Goal: Task Accomplishment & Management: Complete application form

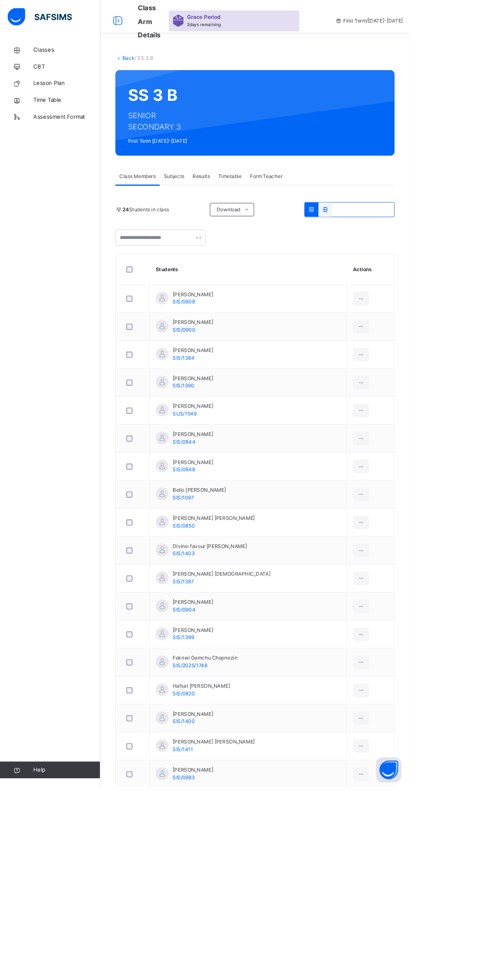
click at [146, 78] on div "Back / SS 3 B SS 3 B SENIOR SECONDARY 3 First Term [DATE]-[DATE] Class Members …" at bounding box center [312, 639] width 379 height 1177
click at [54, 139] on span "Assessment Format" at bounding box center [82, 143] width 82 height 10
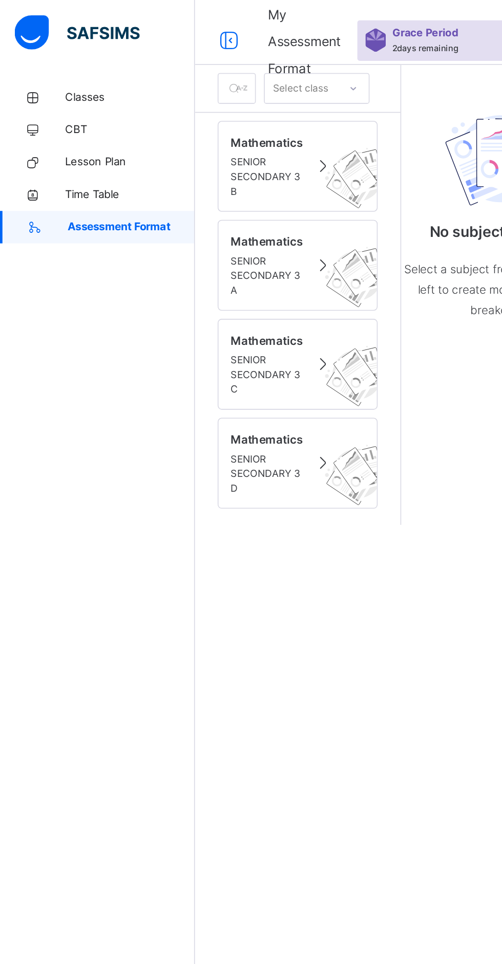
click at [45, 81] on span "CBT" at bounding box center [82, 82] width 82 height 10
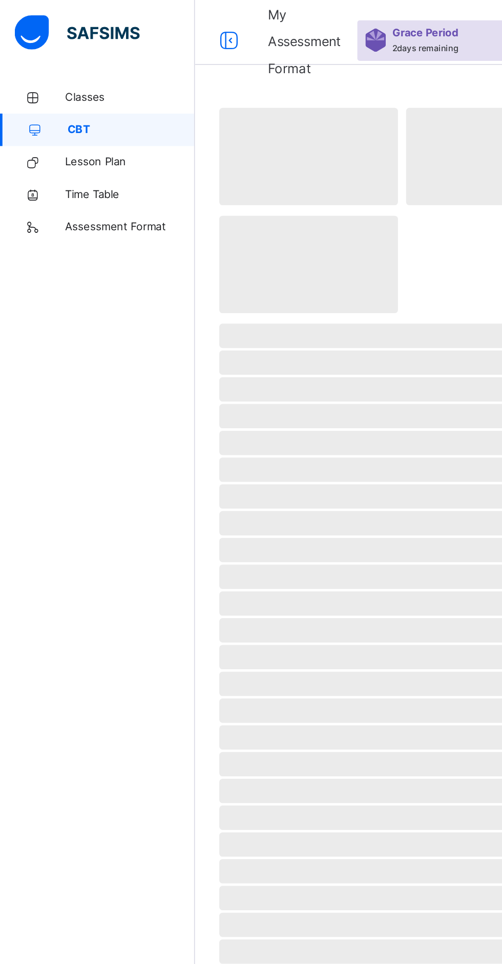
click at [71, 62] on span "Classes" at bounding box center [82, 61] width 82 height 10
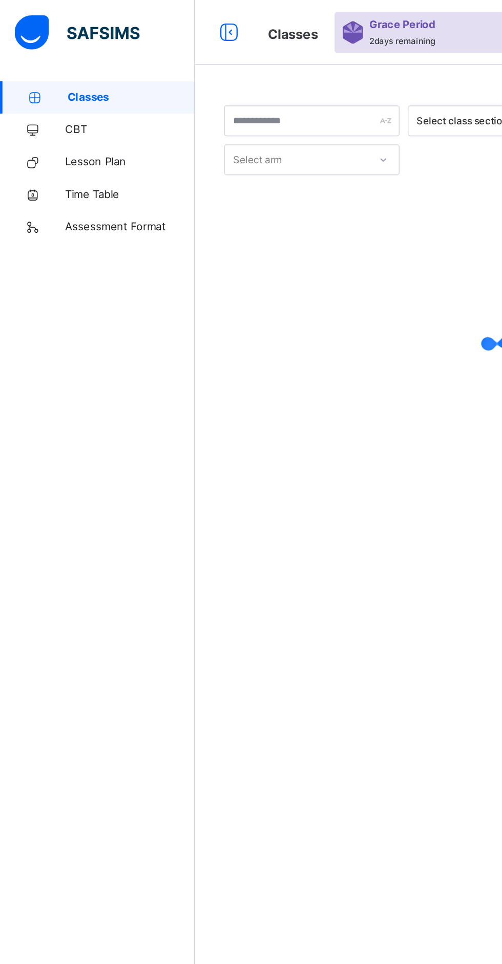
click at [192, 29] on div "Classes Grace Period 2 days remaining First Term / [DATE]-[DATE] [PERSON_NAME] …" at bounding box center [251, 20] width 502 height 41
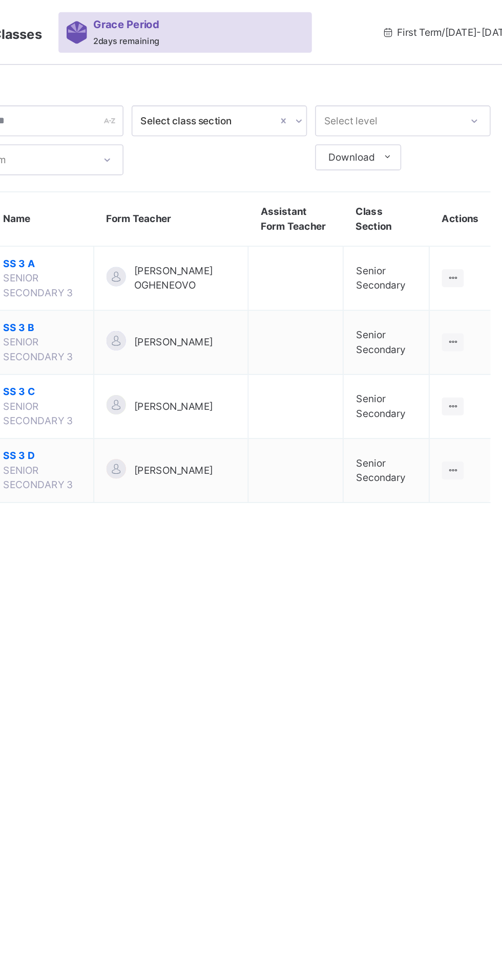
click at [0, 0] on ul "View Class" at bounding box center [0, 0] width 0 height 0
click at [0, 0] on div "View Class" at bounding box center [0, 0] width 0 height 0
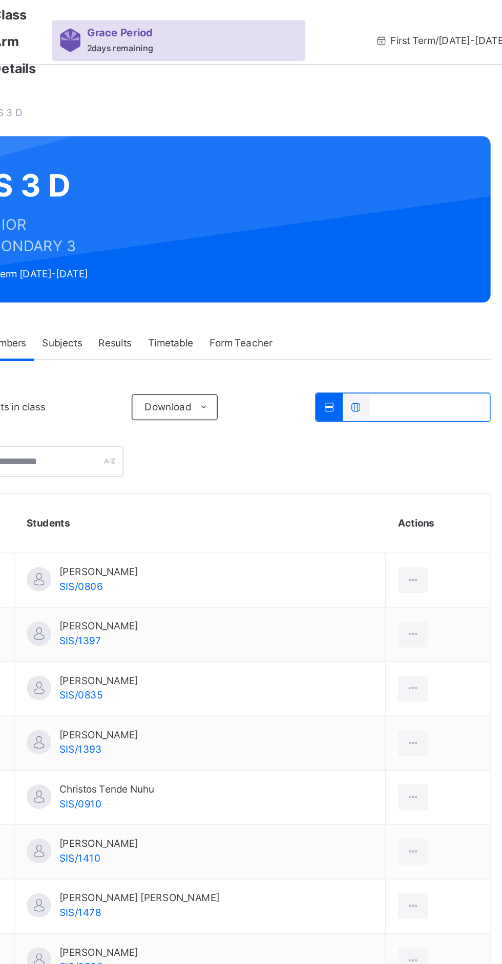
click at [226, 214] on span "Subjects" at bounding box center [213, 216] width 25 height 9
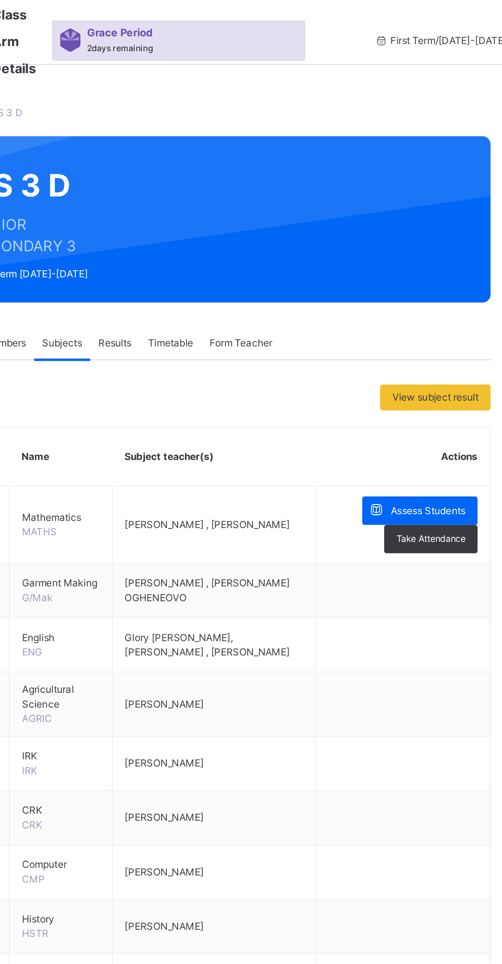
click at [438, 318] on span "Assess Students" at bounding box center [443, 322] width 47 height 9
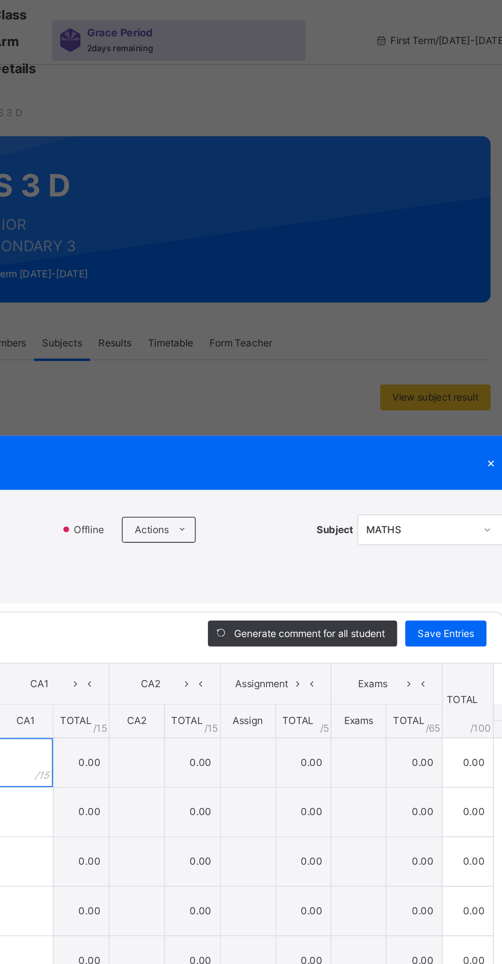
click at [207, 497] on input "text" at bounding box center [190, 481] width 34 height 31
click at [173, 497] on div "[PERSON_NAME]/0806" at bounding box center [92, 481] width 162 height 31
click at [207, 497] on input "text" at bounding box center [190, 481] width 34 height 31
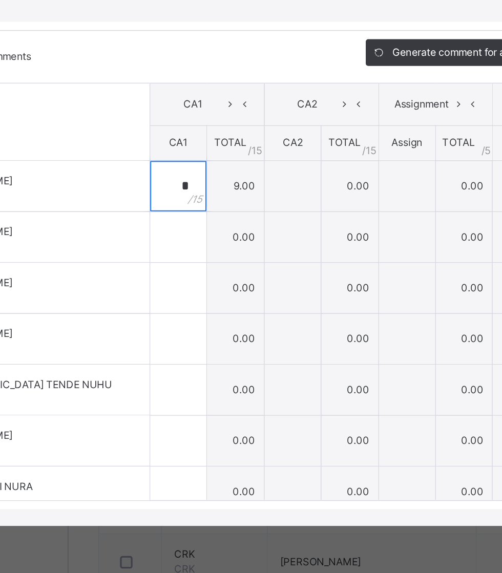
scroll to position [52, 0]
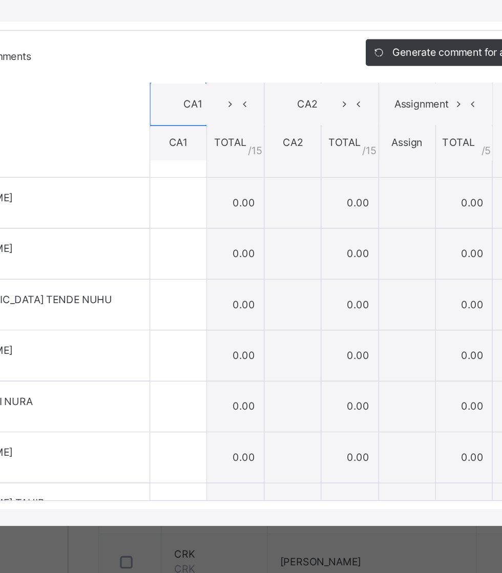
type input "*"
click at [207, 280] on div at bounding box center [190, 264] width 34 height 31
type input "*"
click at [207, 311] on input "text" at bounding box center [190, 296] width 34 height 31
type input "**"
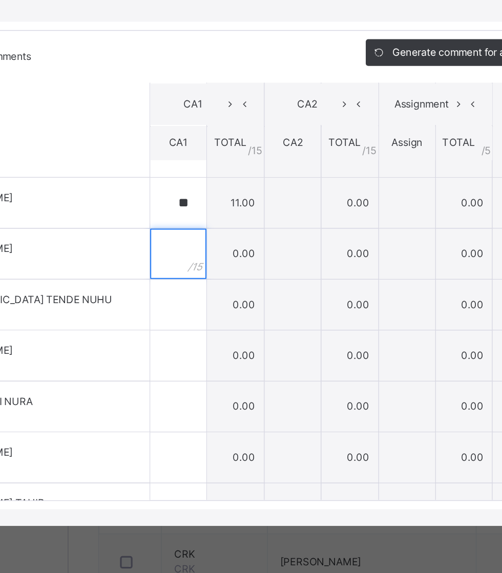
click at [207, 342] on input "text" at bounding box center [190, 327] width 34 height 31
type input "**"
click at [207, 374] on input "text" at bounding box center [190, 358] width 34 height 31
type input "**"
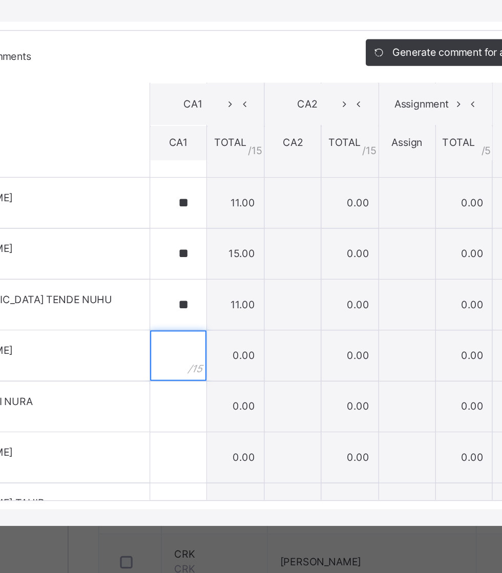
click at [207, 405] on input "text" at bounding box center [190, 389] width 34 height 31
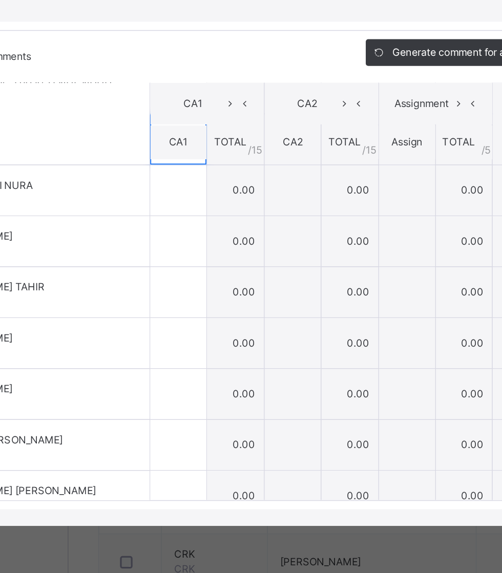
type input "**"
click at [207, 304] on input "text" at bounding box center [190, 288] width 34 height 31
type input "*"
click at [207, 335] on input "text" at bounding box center [190, 319] width 34 height 31
type input "*"
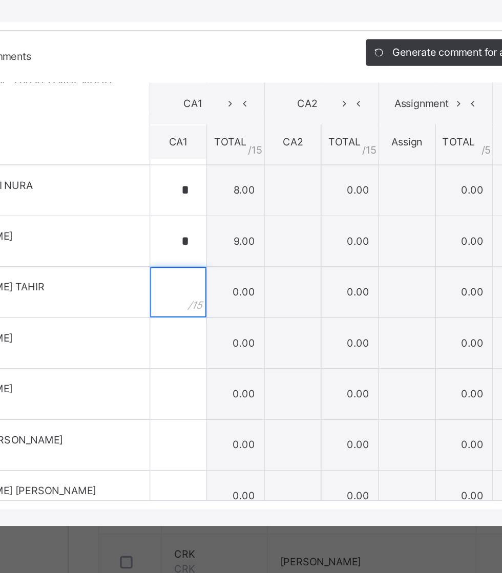
click at [207, 366] on div at bounding box center [190, 350] width 34 height 31
type input "*"
click at [207, 397] on input "text" at bounding box center [190, 382] width 34 height 31
type input "*"
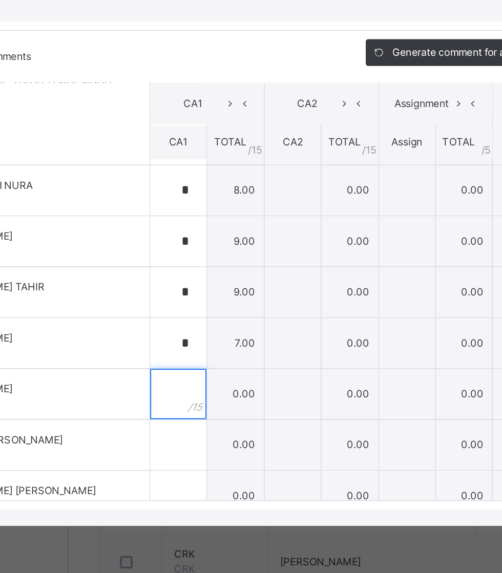
click at [207, 428] on input "text" at bounding box center [190, 413] width 34 height 31
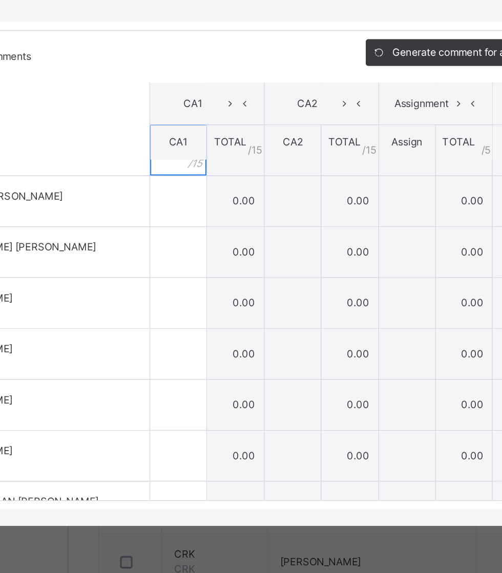
type input "*"
click at [207, 310] on div at bounding box center [190, 295] width 34 height 31
type input "**"
click at [207, 341] on input "text" at bounding box center [190, 326] width 34 height 31
type input "*"
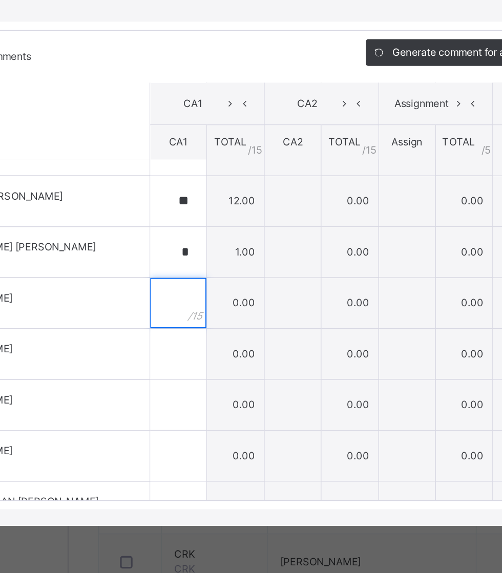
click at [207, 373] on input "text" at bounding box center [190, 357] width 34 height 31
type input "**"
click at [207, 404] on div at bounding box center [190, 388] width 34 height 31
type input "**"
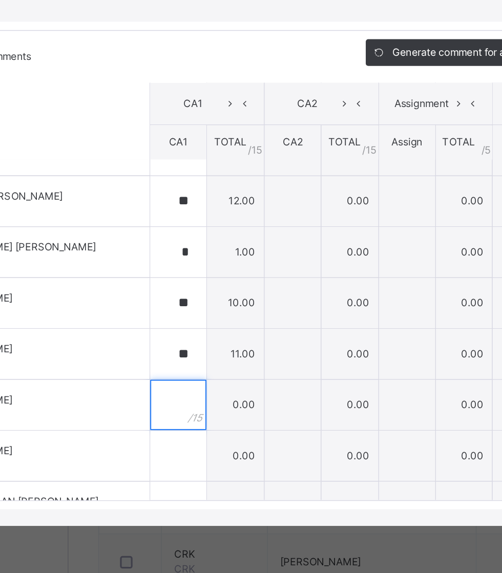
click at [207, 435] on input "text" at bounding box center [190, 419] width 34 height 31
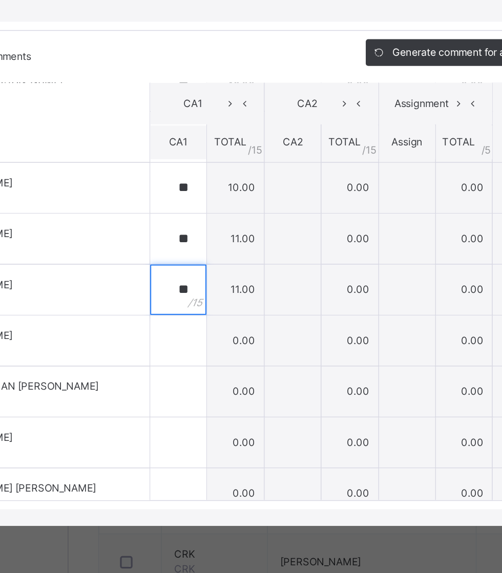
scroll to position [435, 0]
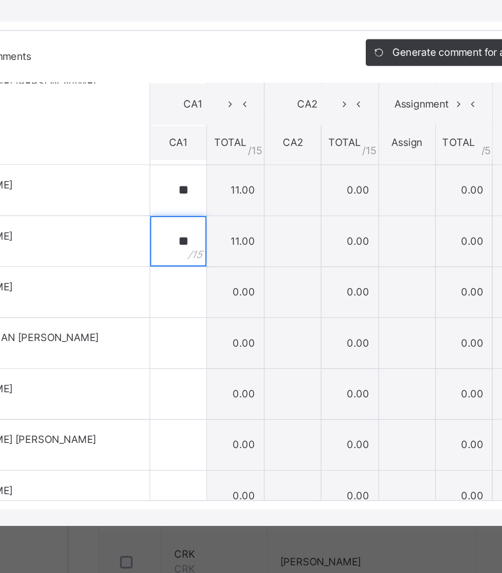
type input "**"
click at [207, 366] on input "text" at bounding box center [190, 350] width 34 height 31
type input "**"
click at [207, 397] on input "text" at bounding box center [190, 382] width 34 height 31
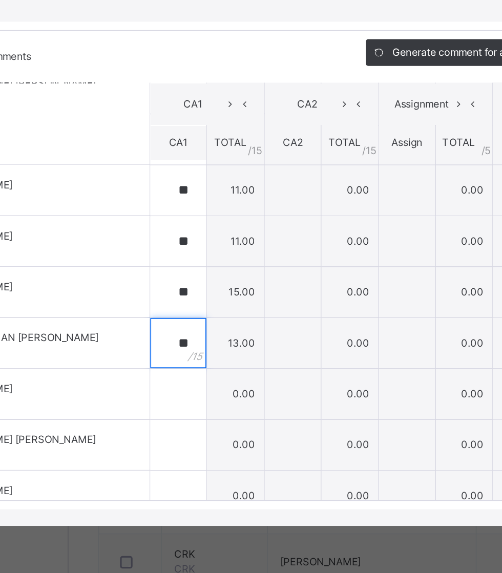
type input "**"
click at [207, 428] on input "text" at bounding box center [190, 413] width 34 height 31
type input "*"
click at [207, 429] on div at bounding box center [190, 444] width 34 height 31
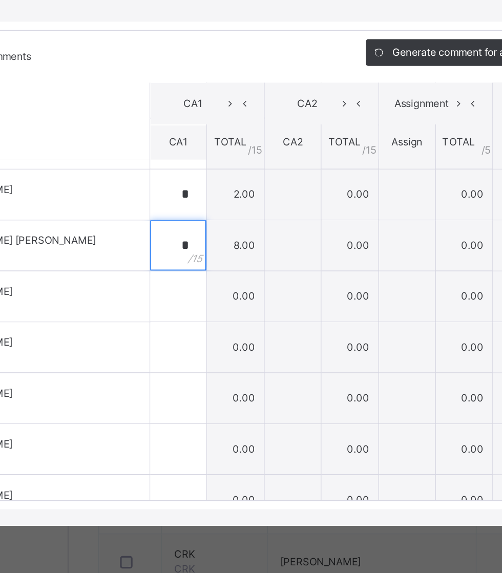
type input "*"
click at [207, 369] on div at bounding box center [190, 353] width 34 height 31
type input "**"
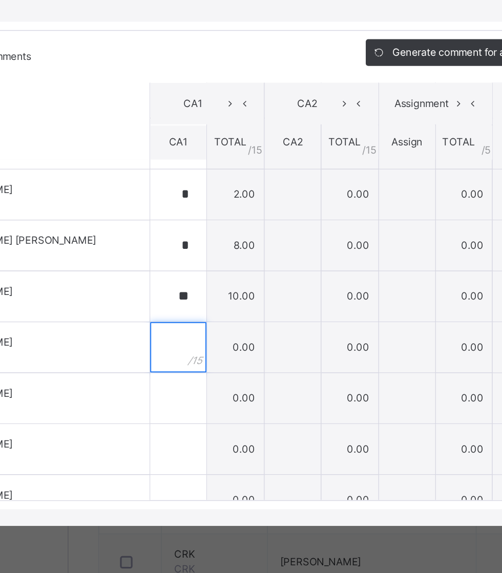
click at [207, 400] on div at bounding box center [190, 384] width 34 height 31
type input "*"
click at [207, 431] on div at bounding box center [190, 415] width 34 height 31
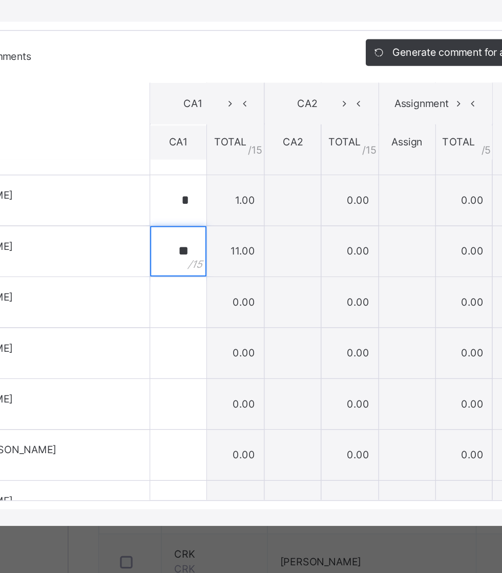
type input "**"
click at [207, 372] on input "text" at bounding box center [190, 356] width 34 height 31
type input "*"
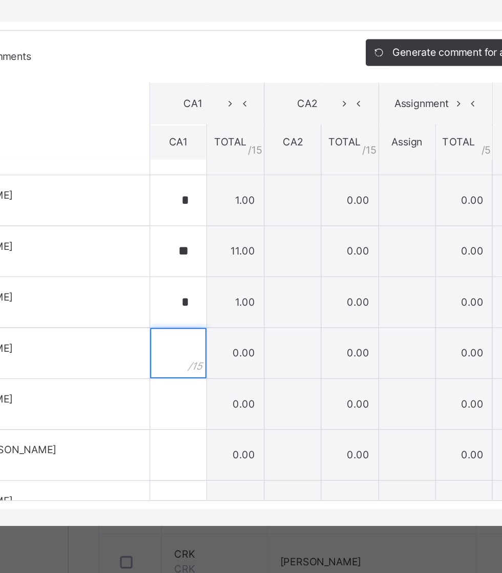
click at [207, 403] on input "text" at bounding box center [190, 388] width 34 height 31
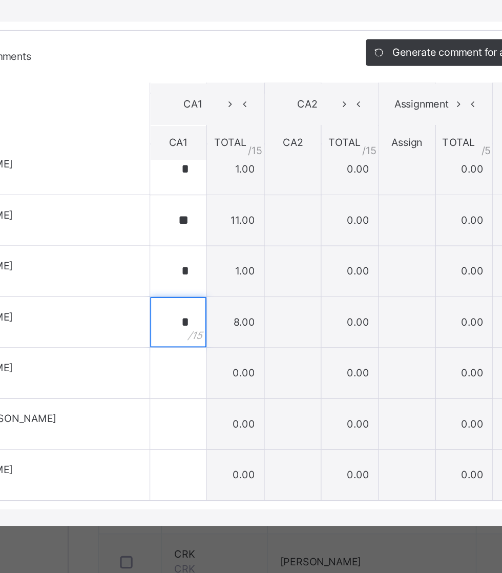
type input "*"
click at [207, 416] on input "text" at bounding box center [190, 400] width 34 height 31
type input "**"
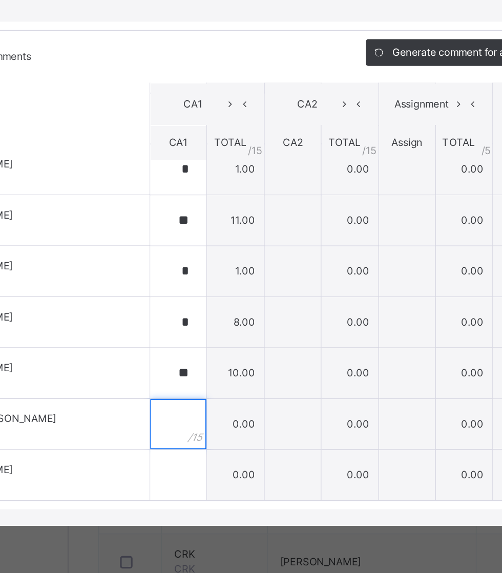
click at [207, 447] on div at bounding box center [190, 431] width 34 height 31
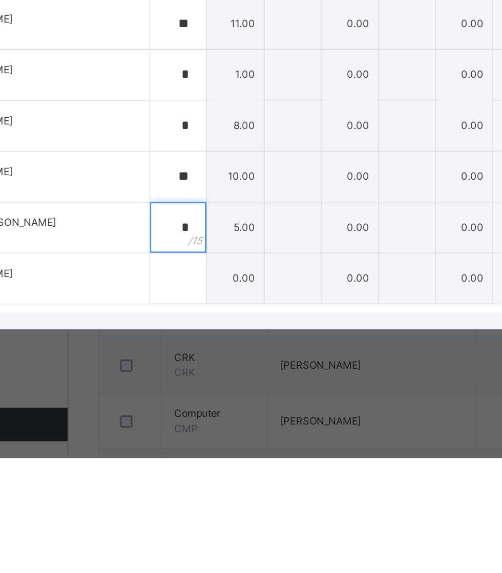
type input "*"
click at [207, 478] on input "text" at bounding box center [190, 462] width 34 height 31
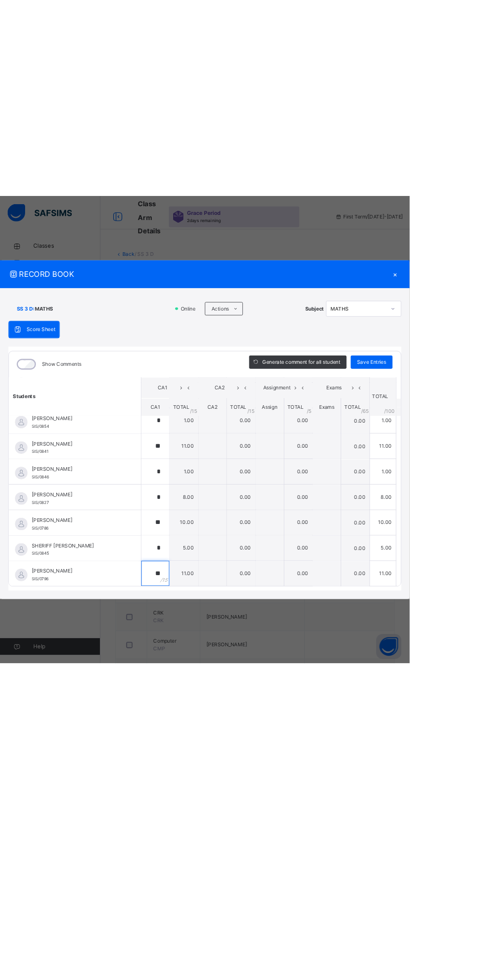
scroll to position [661, 0]
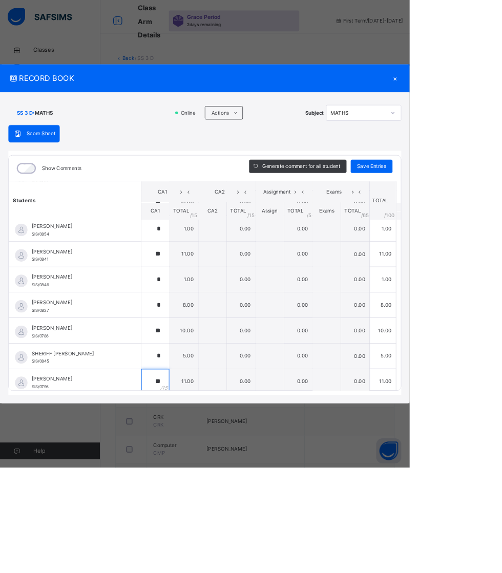
type input "**"
click at [473, 208] on span "Save Entries" at bounding box center [455, 203] width 36 height 9
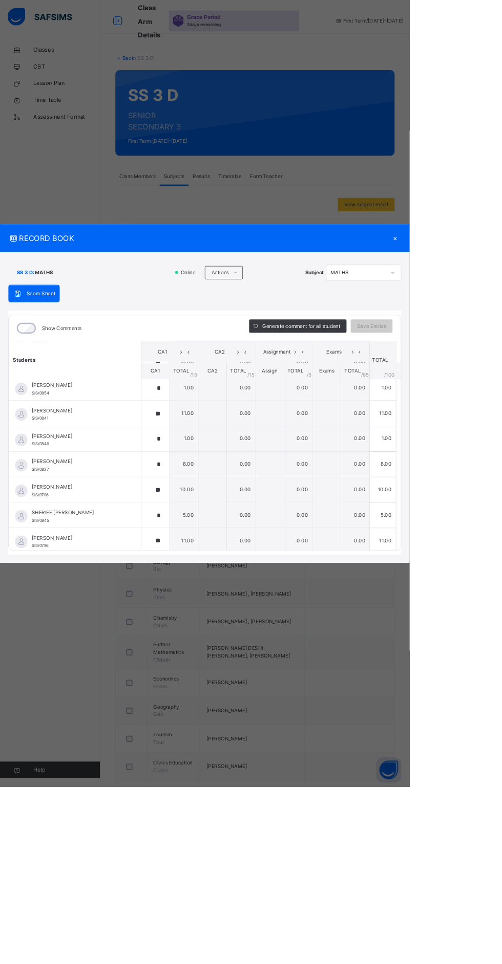
scroll to position [666, 0]
type input "*"
type input "**"
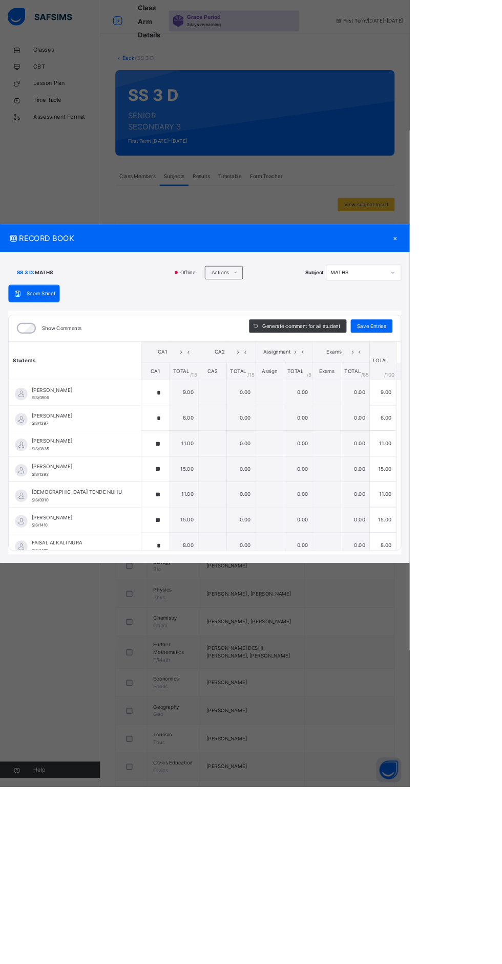
type input "**"
type input "*"
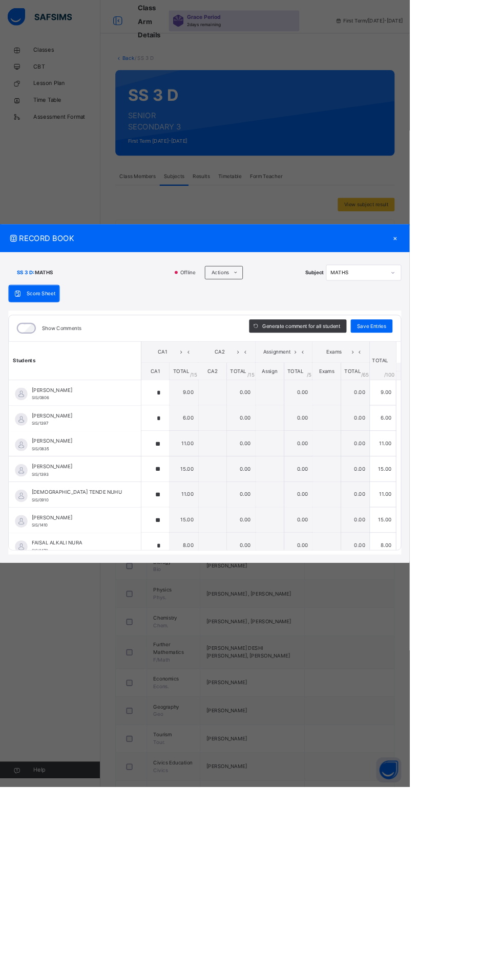
type input "*"
type input "**"
type input "*"
type input "**"
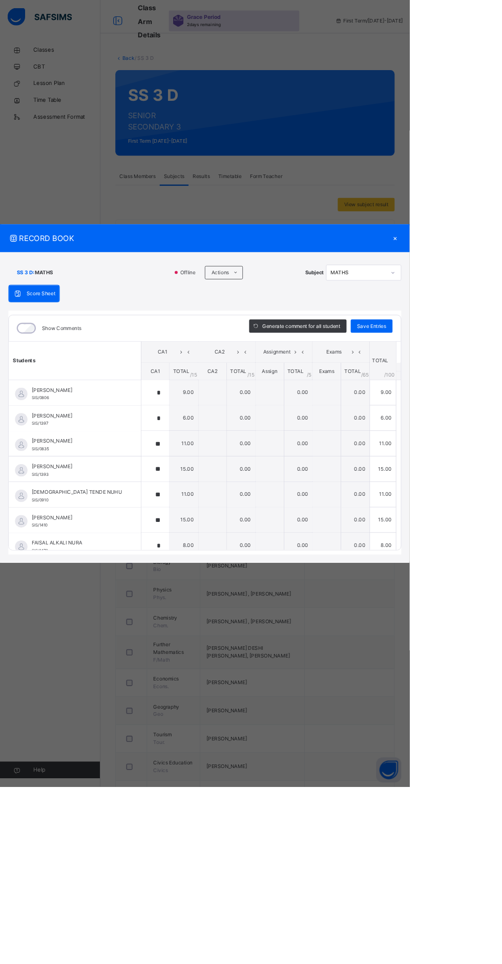
type input "**"
type input "*"
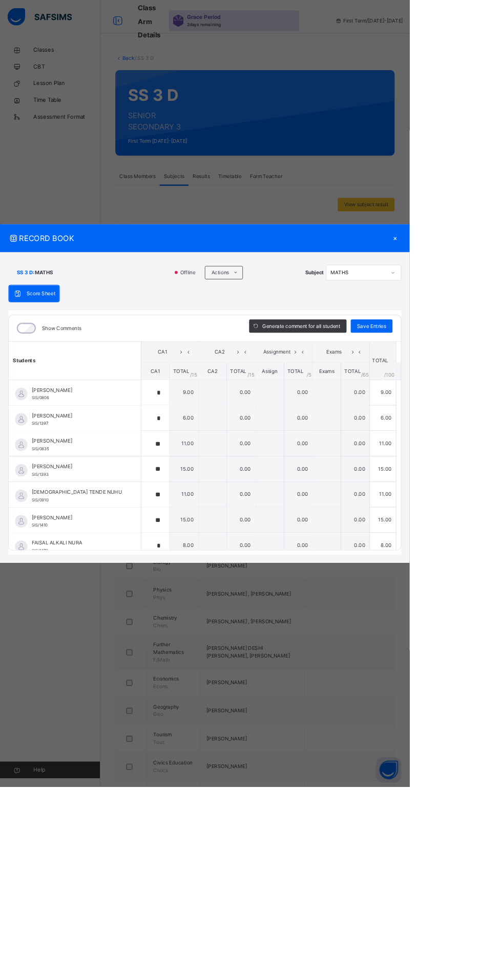
type input "*"
type input "**"
type input "*"
type input "**"
type input "*"
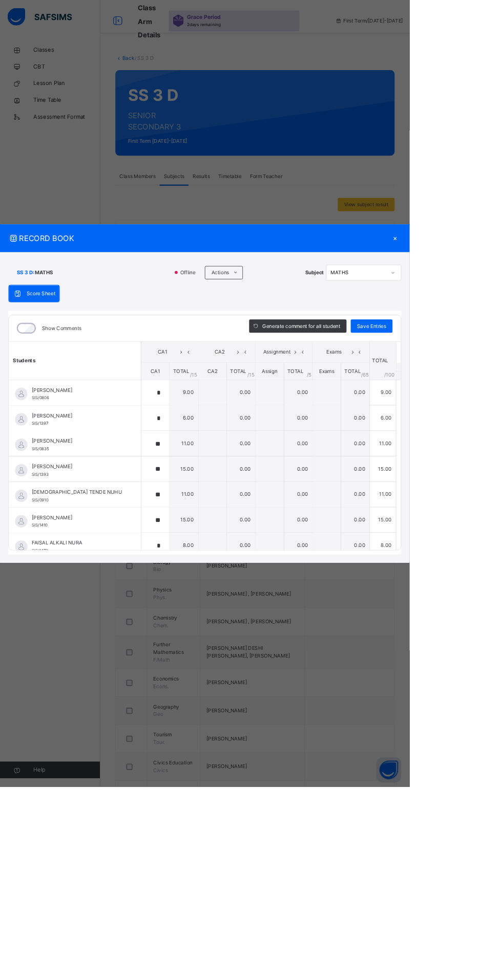
type input "*"
type input "**"
type input "*"
type input "**"
click at [491, 299] on div "×" at bounding box center [483, 292] width 15 height 14
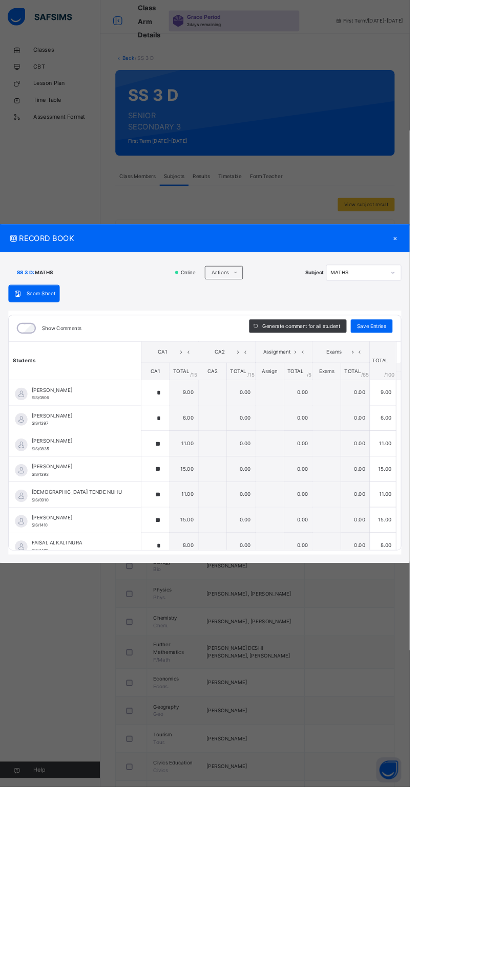
click at [501, 379] on html "Class Arm Details Grace Period 2 days remaining First Term / [DATE]-[DATE] [PER…" at bounding box center [251, 566] width 502 height 1132
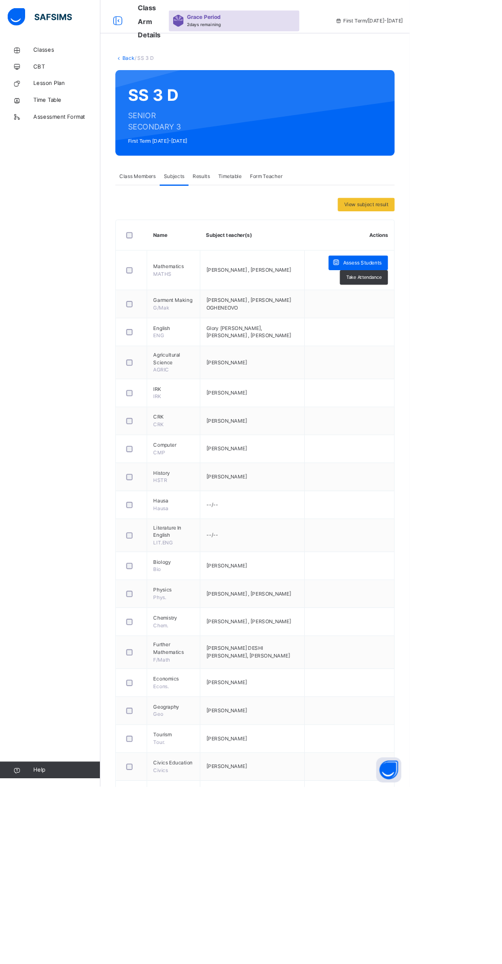
click at [154, 77] on div "Back / SS 3 D SS 3 D SENIOR SECONDARY 3 First Term [DATE]-[DATE] Class Members …" at bounding box center [312, 591] width 379 height 1081
click at [292, 139] on div "SS 3 D SENIOR SECONDARY 3 First Term [DATE]-[DATE]" at bounding box center [312, 138] width 342 height 105
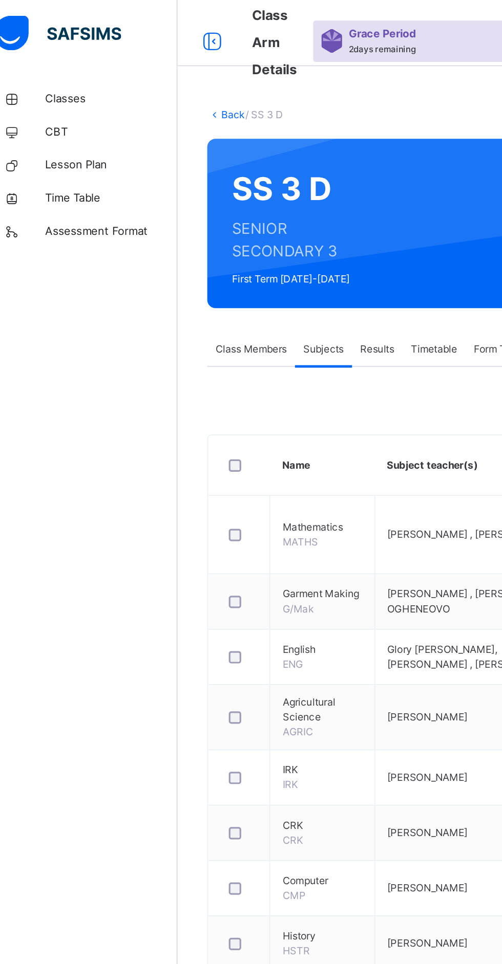
click at [162, 67] on link "Back" at bounding box center [157, 71] width 15 height 8
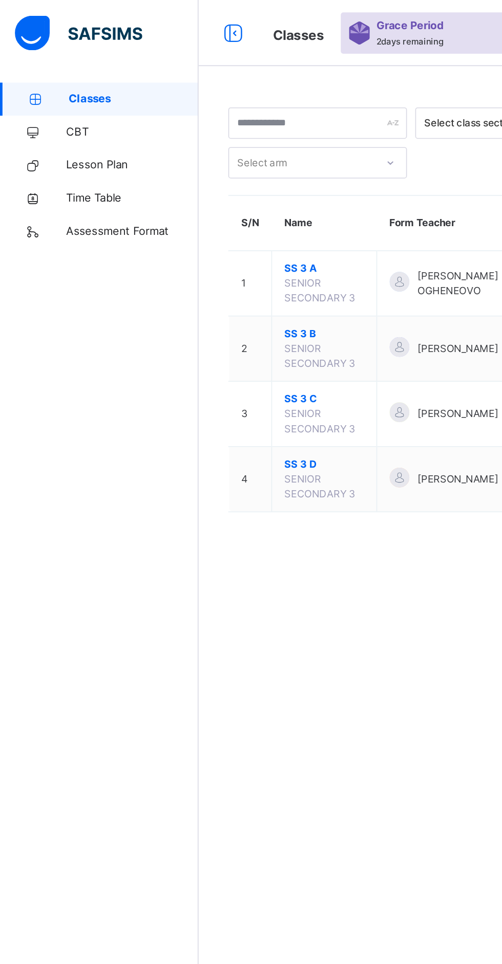
click at [165, 177] on td "1" at bounding box center [155, 176] width 27 height 40
click at [153, 168] on td "1" at bounding box center [155, 176] width 27 height 40
click at [0, 0] on ul "View Class" at bounding box center [0, 0] width 0 height 0
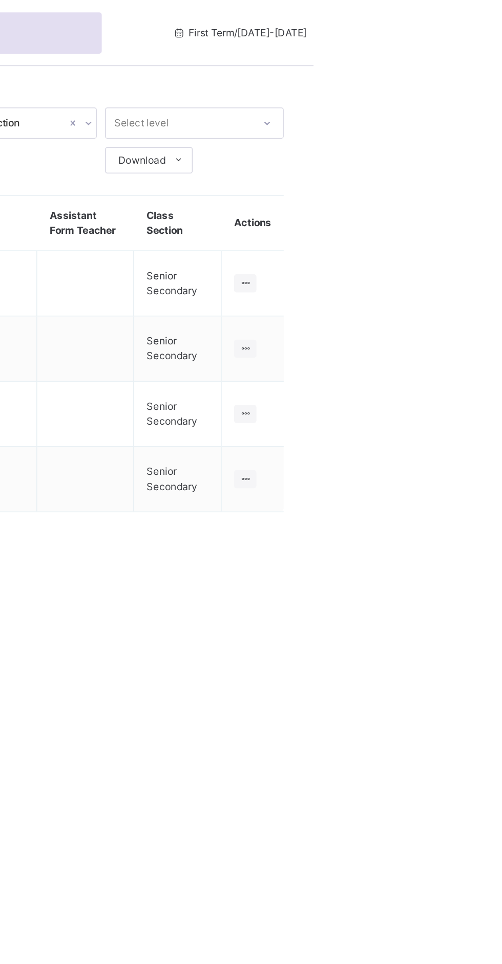
click at [0, 0] on div "View Class" at bounding box center [0, 0] width 0 height 0
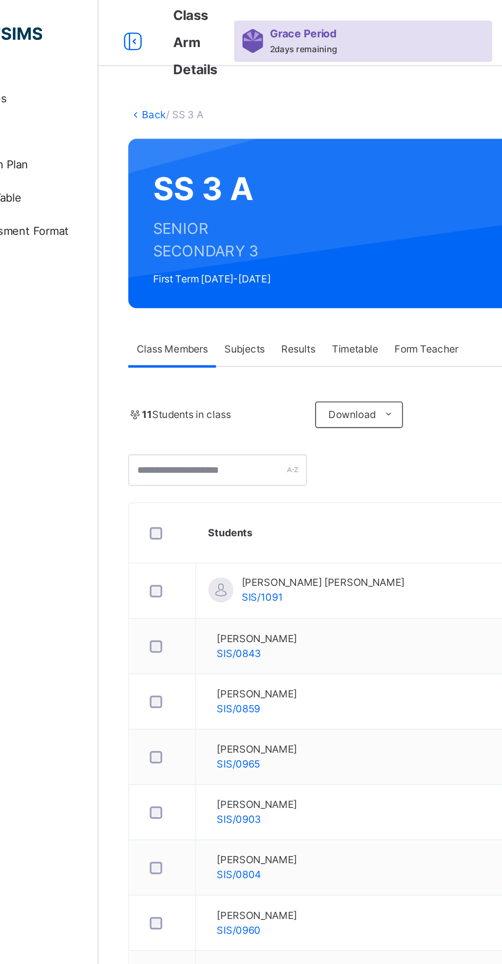
click at [252, 224] on div "Results" at bounding box center [246, 216] width 31 height 20
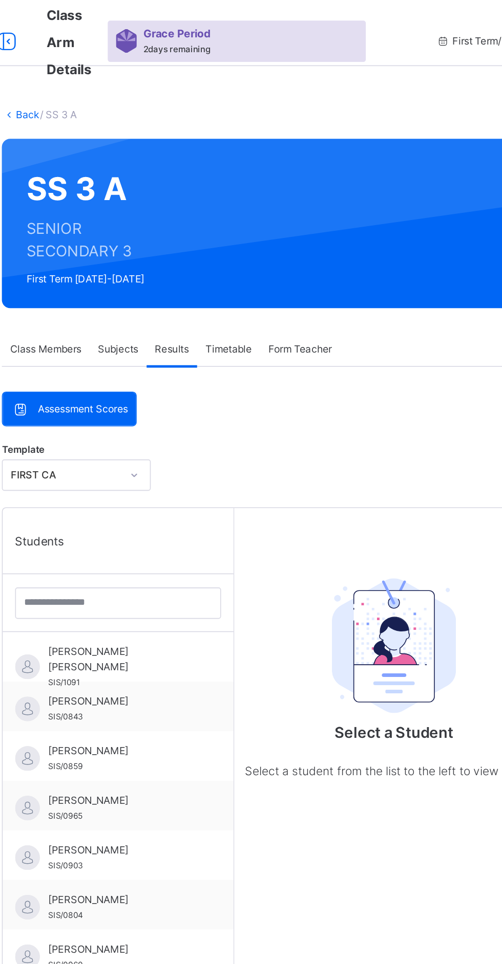
click at [224, 434] on span "[PERSON_NAME]" at bounding box center [216, 434] width 92 height 9
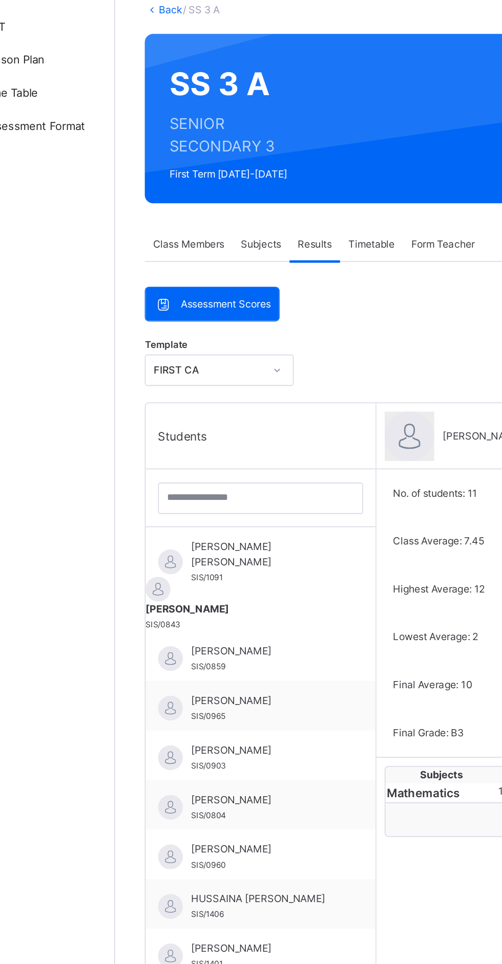
scroll to position [2, 0]
click at [189, 579] on div "[PERSON_NAME]/0960" at bounding box center [213, 594] width 142 height 31
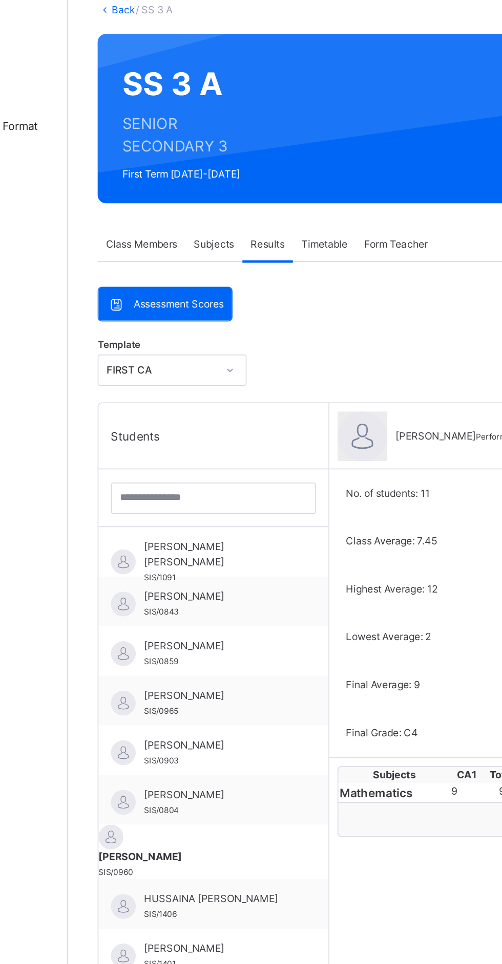
scroll to position [5, 0]
click at [193, 692] on div "[PERSON_NAME]/1089" at bounding box center [215, 688] width 91 height 18
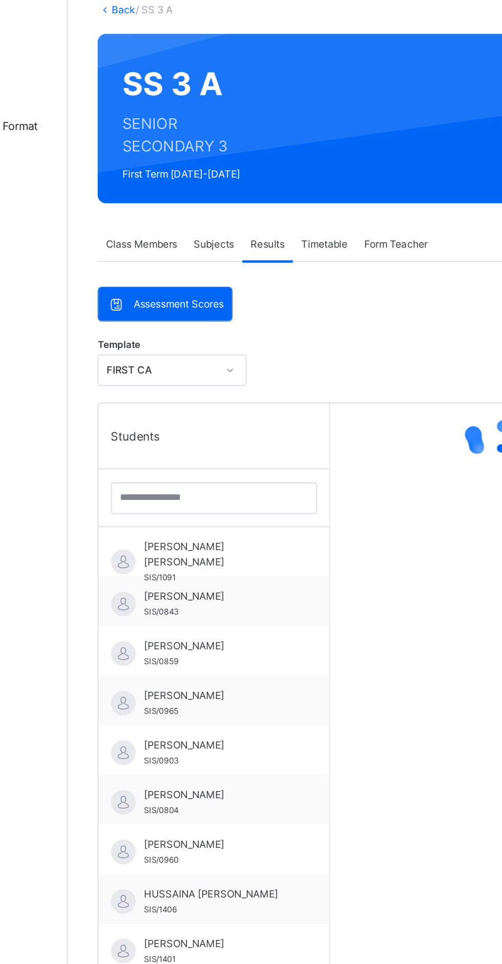
scroll to position [0, 0]
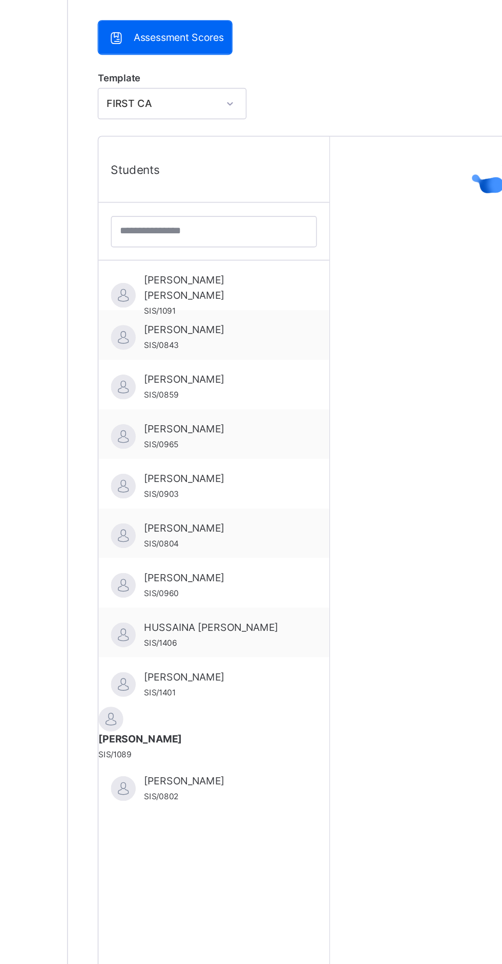
click at [202, 711] on span "[PERSON_NAME]" at bounding box center [216, 714] width 92 height 9
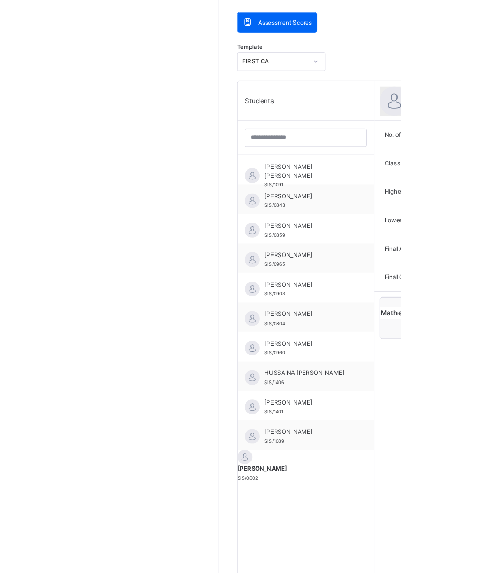
scroll to position [31, 0]
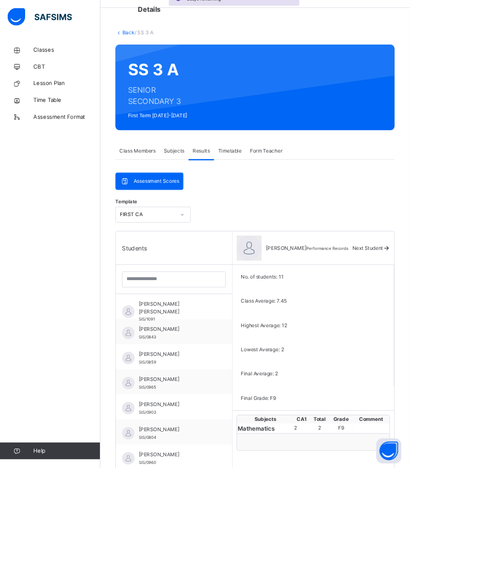
click at [106, 123] on span "Time Table" at bounding box center [82, 123] width 82 height 10
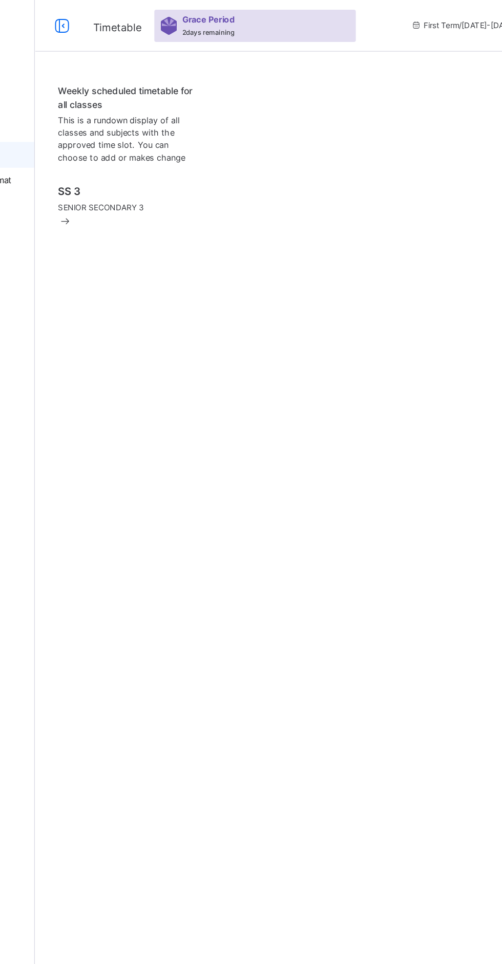
click at [215, 182] on div "SS 3 SENIOR SECONDARY 3" at bounding box center [196, 163] width 111 height 36
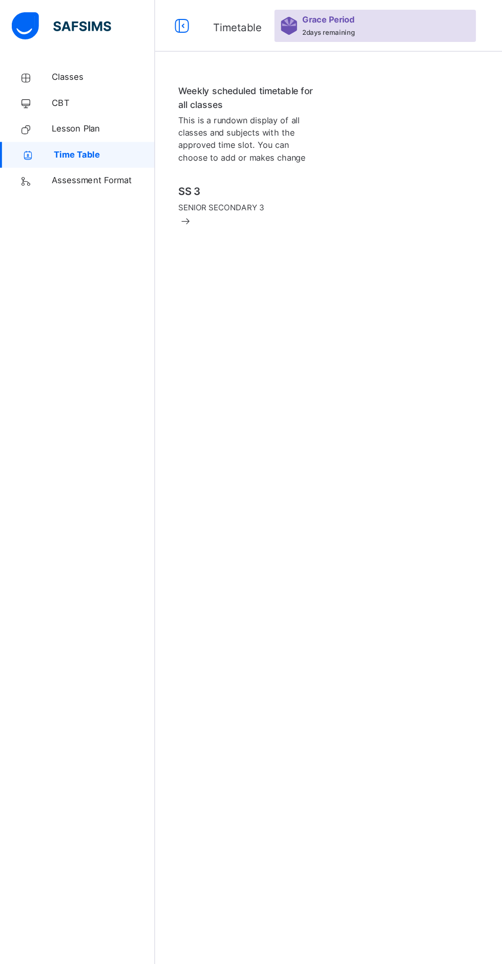
click at [89, 142] on span "Assessment Format" at bounding box center [82, 143] width 82 height 10
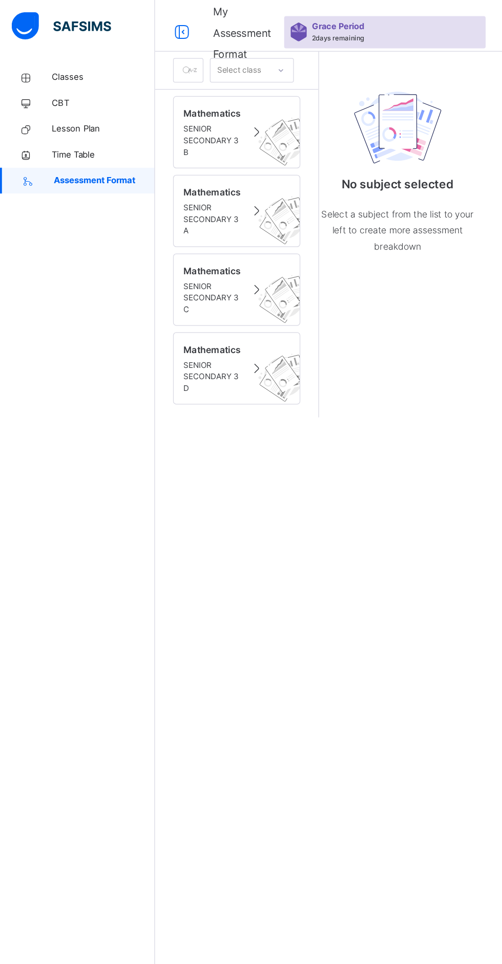
click at [180, 164] on span "SENIOR SECONDARY 3 A" at bounding box center [168, 174] width 46 height 28
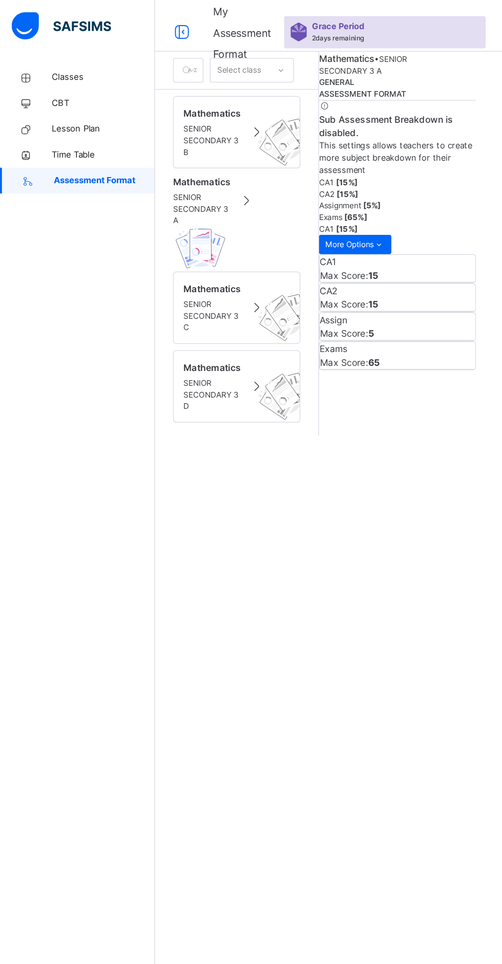
click at [55, 83] on span "CBT" at bounding box center [82, 82] width 82 height 10
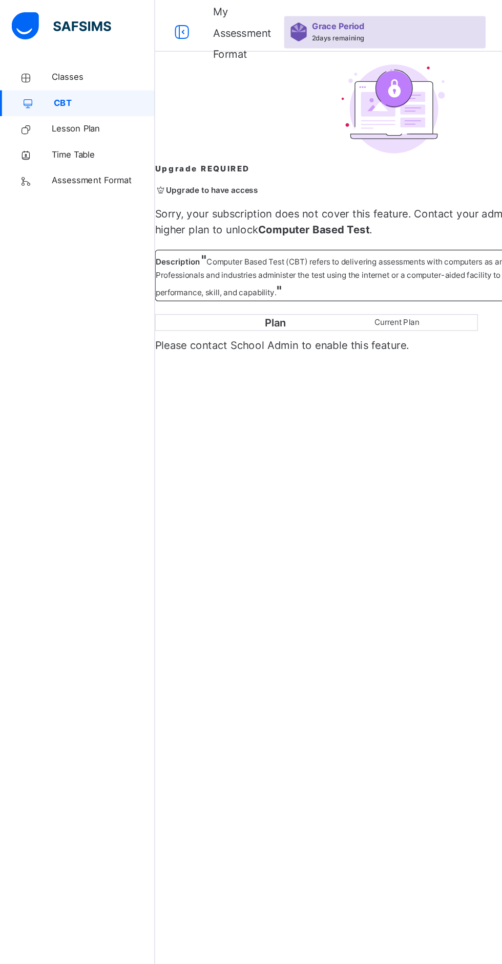
click at [67, 106] on span "Lesson Plan" at bounding box center [82, 102] width 82 height 10
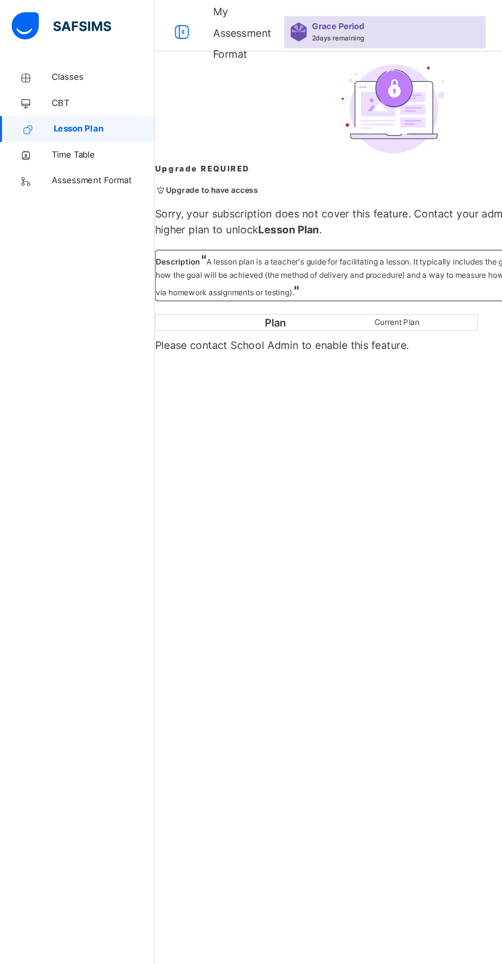
click at [67, 101] on span "Lesson Plan" at bounding box center [82, 102] width 80 height 10
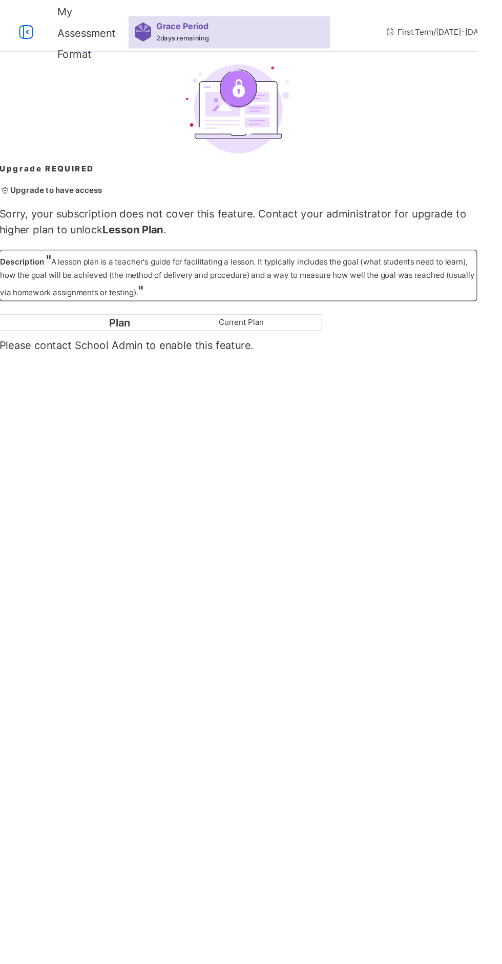
click at [333, 260] on span "Current Plan" at bounding box center [315, 256] width 36 height 8
